Goal: Find specific page/section: Find specific page/section

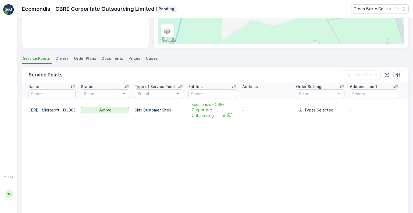
scroll to position [134, 0]
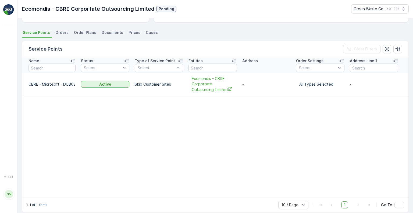
click at [10, 12] on img at bounding box center [8, 9] width 11 height 11
click at [372, 9] on p "Green Waste Co" at bounding box center [368, 8] width 30 height 5
click at [291, 31] on ul "Service Points Orders Order Plans Documents Prices Cases" at bounding box center [215, 33] width 387 height 9
click at [197, 87] on span "Ecomondis - CBRE Corportate Outsourcing Limited" at bounding box center [213, 84] width 42 height 16
drag, startPoint x: 53, startPoint y: 7, endPoint x: 90, endPoint y: 9, distance: 37.4
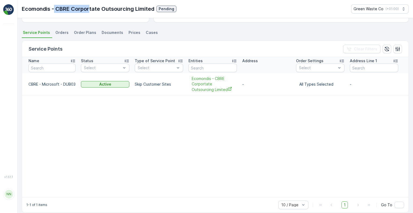
click at [90, 9] on p "Ecomondis - CBRE Corportate Outsourcing Limited" at bounding box center [88, 9] width 133 height 8
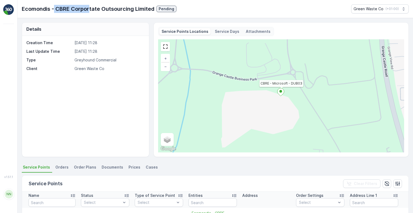
click at [219, 34] on div "Service Days" at bounding box center [227, 31] width 29 height 6
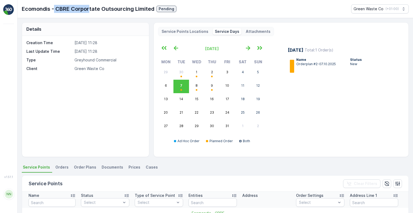
click at [255, 31] on p "Attachments" at bounding box center [258, 31] width 25 height 5
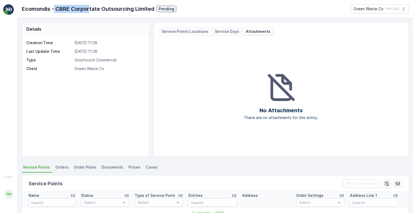
click at [190, 32] on p "Service Points Locations" at bounding box center [185, 31] width 47 height 5
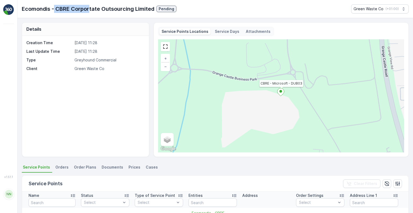
click at [9, 10] on img at bounding box center [8, 9] width 11 height 11
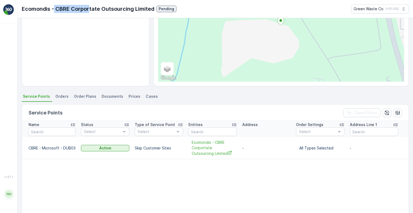
scroll to position [81, 0]
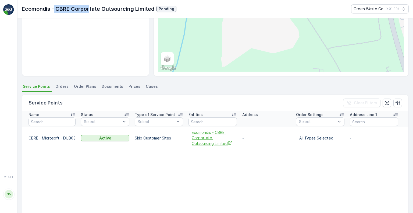
click at [203, 136] on span "Ecomondis - CBRE Corportate Outsourcing Limited" at bounding box center [213, 138] width 42 height 16
click at [20, 124] on div "Details Creation Time 05.09.2025 11:28 Last Update Time 05.09.2025 11:28 Type G…" at bounding box center [214, 115] width 395 height 195
click at [7, 198] on div "NN" at bounding box center [9, 194] width 9 height 9
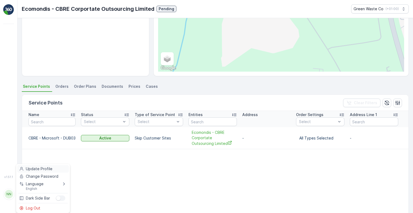
click at [37, 169] on span "Update Profile" at bounding box center [39, 168] width 27 height 5
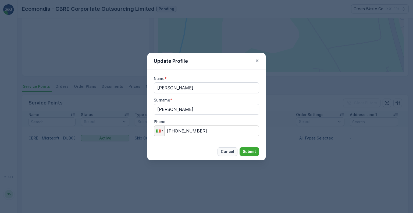
click at [225, 150] on p "Cancel" at bounding box center [227, 151] width 13 height 5
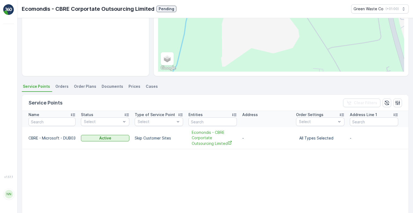
click at [118, 177] on table "Name Status Select Type of Service Point Select Entities Address Order Settings…" at bounding box center [322, 181] width 600 height 140
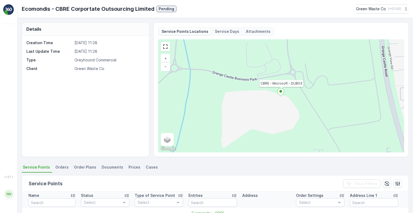
click at [9, 5] on img at bounding box center [8, 9] width 11 height 11
click at [12, 10] on img at bounding box center [8, 9] width 11 height 11
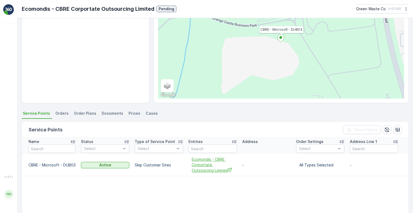
click at [204, 165] on span "Ecomondis - CBRE Corportate Outsourcing Limited" at bounding box center [213, 164] width 42 height 16
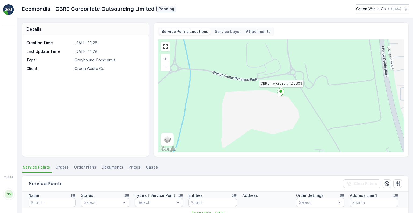
click at [9, 198] on div "NN" at bounding box center [9, 194] width 9 height 9
click at [64, 199] on div "Menu" at bounding box center [61, 197] width 10 height 5
click at [56, 195] on input "Menu" at bounding box center [56, 195] width 0 height 0
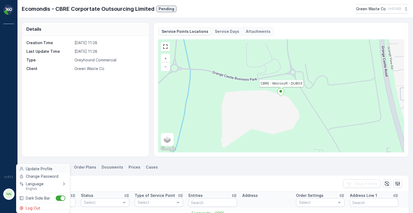
click at [42, 170] on span "Update Profile" at bounding box center [39, 168] width 27 height 5
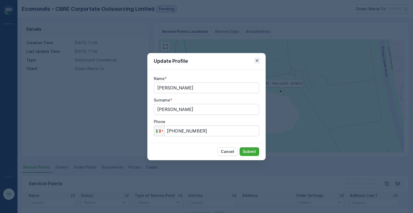
click at [257, 60] on icon "button" at bounding box center [256, 60] width 5 height 5
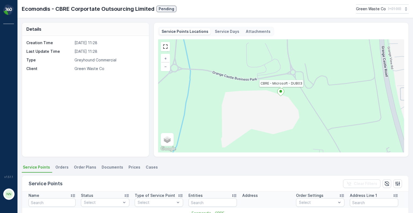
click at [25, 132] on div "Creation Time [DATE] 11:28 Last Update Time [DATE] 11:28 Type Greyhound Commerc…" at bounding box center [85, 96] width 127 height 121
click at [384, 11] on div "Green Waste Co ( +01:00 )" at bounding box center [378, 8] width 45 height 5
click at [289, 13] on div "Ecomondis - CBRE Corportate Outsourcing Limited Pending Green Waste Co ( +01:00…" at bounding box center [214, 9] width 395 height 18
click at [217, 31] on p "Service Days" at bounding box center [227, 31] width 24 height 5
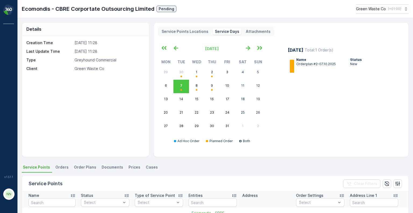
click at [173, 30] on p "Service Points Locations" at bounding box center [185, 31] width 47 height 5
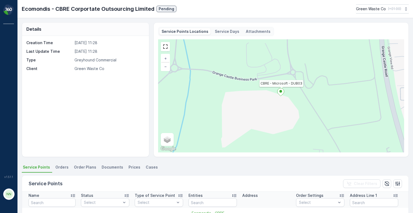
click at [5, 12] on img at bounding box center [8, 9] width 11 height 11
click at [8, 198] on div "NN" at bounding box center [9, 194] width 9 height 9
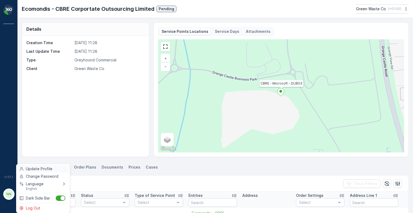
click at [41, 167] on span "Update Profile" at bounding box center [39, 168] width 27 height 5
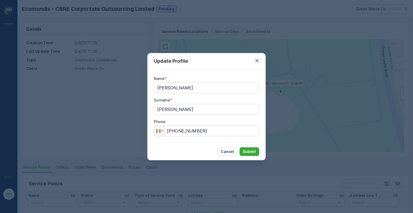
click at [256, 60] on icon "button" at bounding box center [256, 60] width 5 height 5
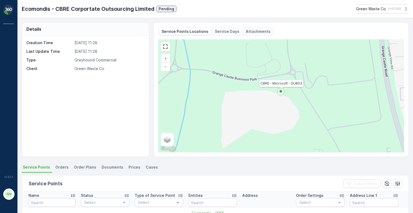
click at [81, 98] on div "Creation Time [DATE] 11:28 Last Update Time [DATE] 11:28 Type Greyhound Commerc…" at bounding box center [85, 96] width 127 height 121
click at [9, 8] on img at bounding box center [8, 9] width 11 height 11
